Goal: Task Accomplishment & Management: Use online tool/utility

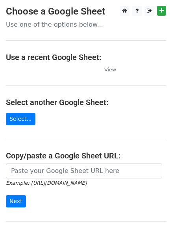
click at [32, 72] on td at bounding box center [51, 69] width 90 height 9
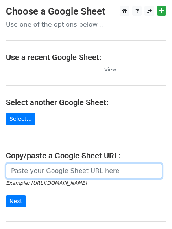
click at [57, 176] on input "url" at bounding box center [84, 171] width 156 height 15
type input "https://docs.google.com/spreadsheets/d/113c5l_H1rfPm8VFN3he7BGOQJUxD_g6VOIOOIAw…"
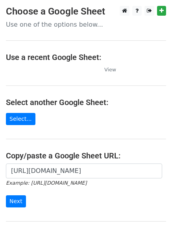
click at [20, 209] on div "https://docs.google.com/spreadsheets/d/113c5l_H1rfPm8VFN3he7BGOQJUxD_g6VOIOOIAw…" at bounding box center [86, 190] width 172 height 52
click at [15, 206] on input "Next" at bounding box center [16, 202] width 20 height 12
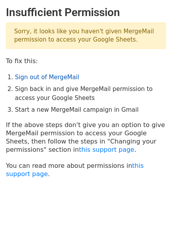
click at [50, 76] on link "Sign out of MergeMail" at bounding box center [47, 77] width 64 height 7
click at [50, 79] on link "Sign out of MergeMail" at bounding box center [47, 77] width 64 height 7
click at [29, 75] on link "Sign out of MergeMail" at bounding box center [47, 77] width 64 height 7
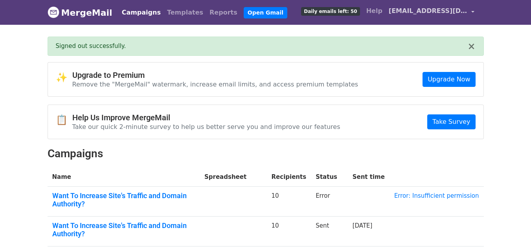
click at [429, 13] on span "[EMAIL_ADDRESS][DOMAIN_NAME]" at bounding box center [428, 10] width 79 height 9
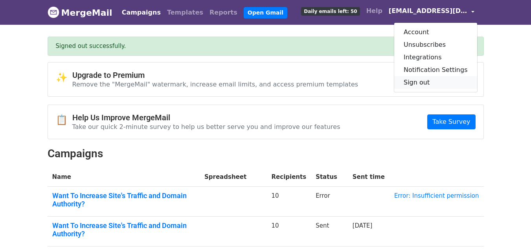
click at [430, 79] on link "Sign out" at bounding box center [435, 82] width 83 height 13
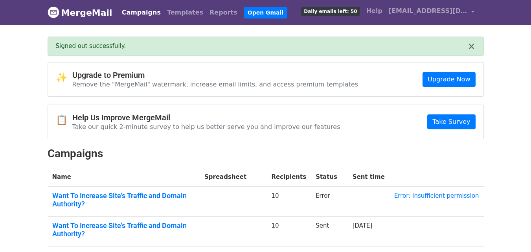
click at [477, 48] on div "× Signed out successfully." at bounding box center [266, 46] width 436 height 19
click at [469, 48] on button "×" at bounding box center [471, 46] width 8 height 9
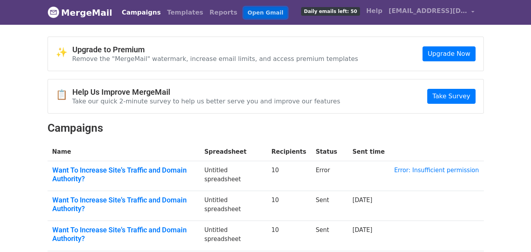
click at [244, 16] on link "Open Gmail" at bounding box center [266, 12] width 44 height 11
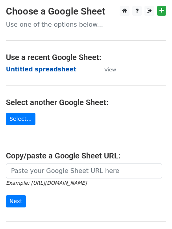
click at [47, 66] on strong "Untitled spreadsheet" at bounding box center [41, 69] width 70 height 7
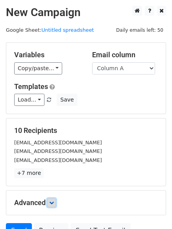
click at [56, 203] on link at bounding box center [51, 203] width 9 height 9
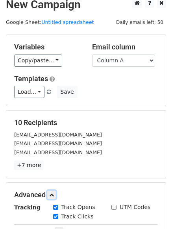
scroll to position [118, 0]
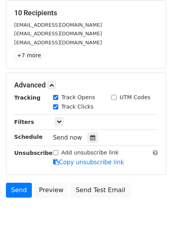
drag, startPoint x: 90, startPoint y: 141, endPoint x: 53, endPoint y: 136, distance: 37.4
click at [90, 141] on div at bounding box center [92, 138] width 11 height 10
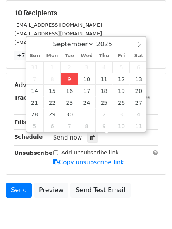
type input "2025-09-09 12:00"
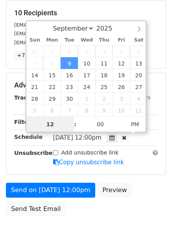
scroll to position [0, 0]
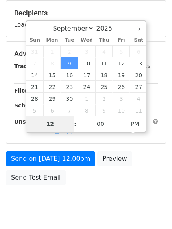
type input "4"
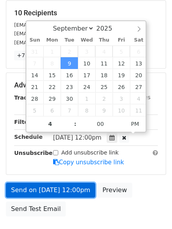
type input "2025-09-09 16:00"
click at [64, 195] on link "Send on Sep 9 at 12:00pm" at bounding box center [50, 190] width 89 height 15
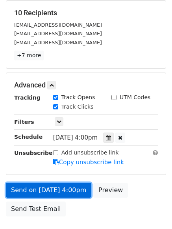
click at [66, 191] on link "Send on Sep 9 at 4:00pm" at bounding box center [48, 190] width 85 height 15
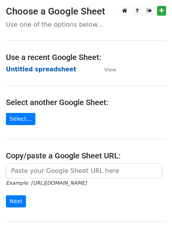
click at [45, 70] on strong "Untitled spreadsheet" at bounding box center [41, 69] width 70 height 7
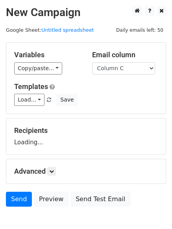
click at [92, 62] on select "Column A Column B Column C Column D" at bounding box center [123, 68] width 63 height 12
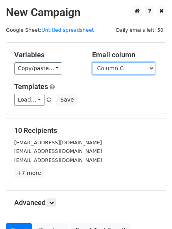
click at [122, 72] on select "Column A Column B Column C Column D" at bounding box center [123, 68] width 63 height 12
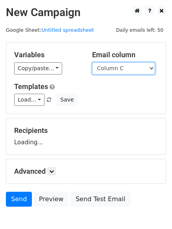
select select "Column B"
click at [92, 62] on select "Column A Column B Column C Column D" at bounding box center [123, 68] width 63 height 12
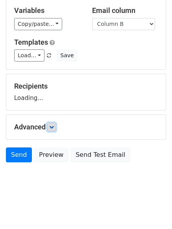
click at [51, 126] on icon at bounding box center [51, 127] width 5 height 5
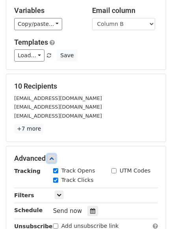
scroll to position [153, 0]
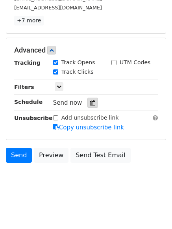
click at [90, 108] on div at bounding box center [92, 103] width 11 height 10
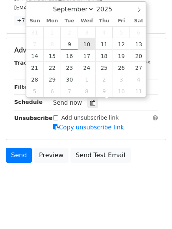
type input "2025-09-10 12:00"
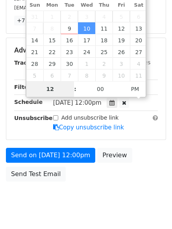
type input "5"
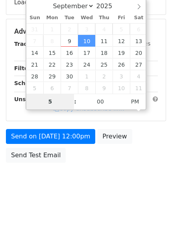
scroll to position [153, 0]
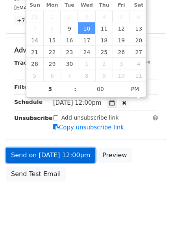
type input "2025-09-10 17:00"
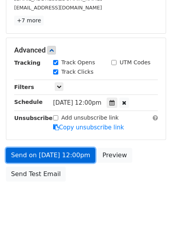
click at [61, 151] on link "Send on Sep 10 at 12:00pm" at bounding box center [50, 155] width 89 height 15
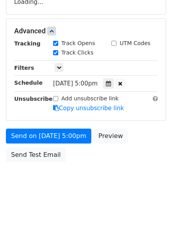
scroll to position [140, 0]
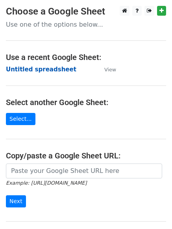
click at [40, 72] on strong "Untitled spreadsheet" at bounding box center [41, 69] width 70 height 7
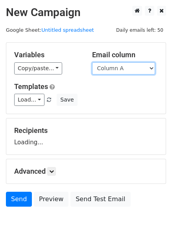
drag, startPoint x: 0, startPoint y: 0, endPoint x: 126, endPoint y: 73, distance: 145.4
click at [126, 70] on select "Column A Column B Column C Column D" at bounding box center [123, 68] width 63 height 12
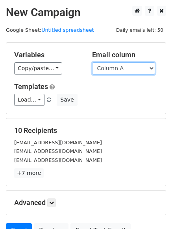
drag, startPoint x: 139, startPoint y: 67, endPoint x: 138, endPoint y: 72, distance: 4.9
click at [139, 67] on select "Column A Column B Column C Column D" at bounding box center [123, 68] width 63 height 12
select select "Column C"
click at [92, 62] on select "Column A Column B Column C Column D" at bounding box center [123, 68] width 63 height 12
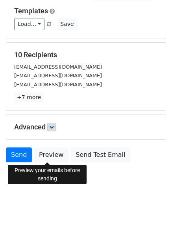
scroll to position [44, 0]
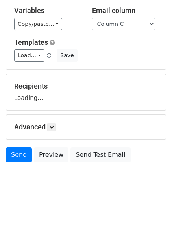
click at [48, 124] on h5 "Advanced" at bounding box center [85, 127] width 143 height 9
click at [49, 128] on form "Variables Copy/paste... {{Column A}} {{Column B}} {{Column C}} {{Column D}} Ema…" at bounding box center [86, 82] width 160 height 169
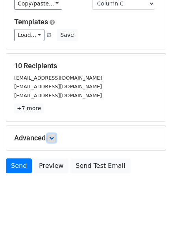
scroll to position [76, 0]
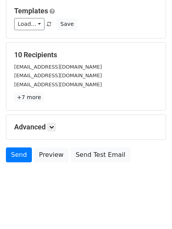
click at [51, 121] on div "Advanced Tracking Track Opens UTM Codes Track Clicks Filters Only include sprea…" at bounding box center [85, 127] width 159 height 24
click at [55, 130] on link at bounding box center [51, 127] width 9 height 9
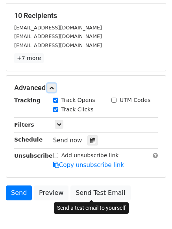
scroll to position [153, 0]
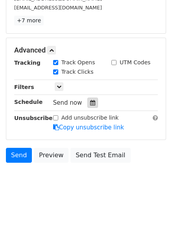
click at [90, 100] on icon at bounding box center [92, 103] width 5 height 6
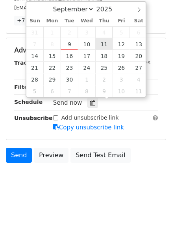
type input "2025-09-11 12:00"
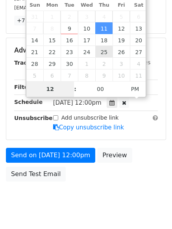
type input "6"
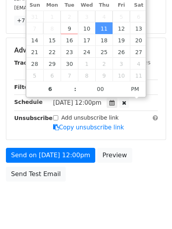
type input "2025-09-11 18:00"
click at [95, 214] on body "New Campaign Daily emails left: 50 Google Sheet: Untitled spreadsheet Variables…" at bounding box center [86, 35] width 172 height 364
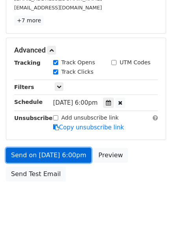
click at [66, 156] on link "Send on Sep 11 at 6:00pm" at bounding box center [48, 155] width 85 height 15
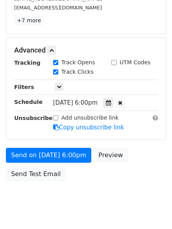
scroll to position [0, 0]
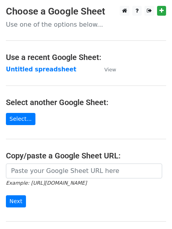
click at [44, 73] on strong "Untitled spreadsheet" at bounding box center [41, 69] width 70 height 7
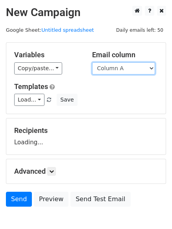
click at [128, 66] on select "Column A Column B Column C Column D" at bounding box center [123, 68] width 63 height 12
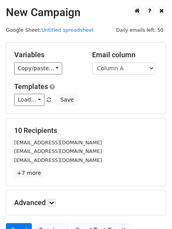
click at [120, 121] on div "10 Recipients [EMAIL_ADDRESS][DOMAIN_NAME] [EMAIL_ADDRESS][DOMAIN_NAME] [EMAIL_…" at bounding box center [85, 153] width 159 height 68
click at [133, 70] on select "Column A Column B Column C Column D" at bounding box center [123, 68] width 63 height 12
select select "Column D"
click at [92, 62] on select "Column A Column B Column C Column D" at bounding box center [123, 68] width 63 height 12
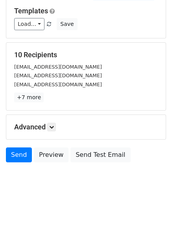
scroll to position [44, 0]
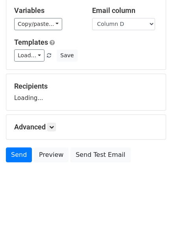
click at [56, 135] on div "Advanced Tracking Track Opens UTM Codes Track Clicks Filters Only include sprea…" at bounding box center [85, 127] width 159 height 24
click at [53, 125] on icon at bounding box center [51, 127] width 5 height 5
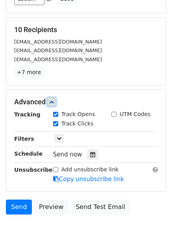
scroll to position [153, 0]
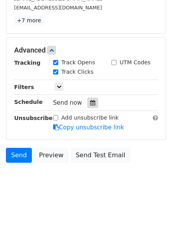
click at [91, 101] on icon at bounding box center [92, 103] width 5 height 6
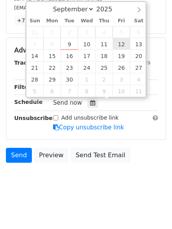
type input "[DATE] 12:00"
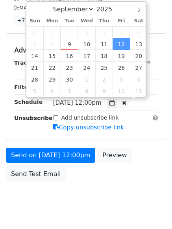
scroll to position [0, 0]
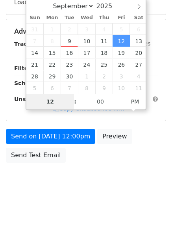
type input "7"
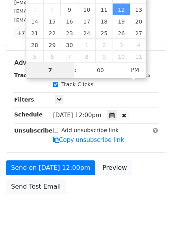
scroll to position [153, 0]
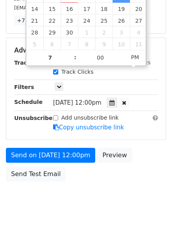
type input "[DATE] 19:00"
click at [65, 200] on body "New Campaign Daily emails left: 50 Google Sheet: Untitled spreadsheet Variables…" at bounding box center [86, 35] width 172 height 364
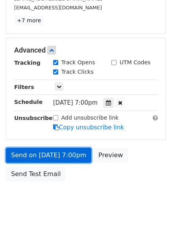
click at [70, 159] on link "Send on [DATE] 7:00pm" at bounding box center [48, 155] width 85 height 15
